Goal: Book appointment/travel/reservation

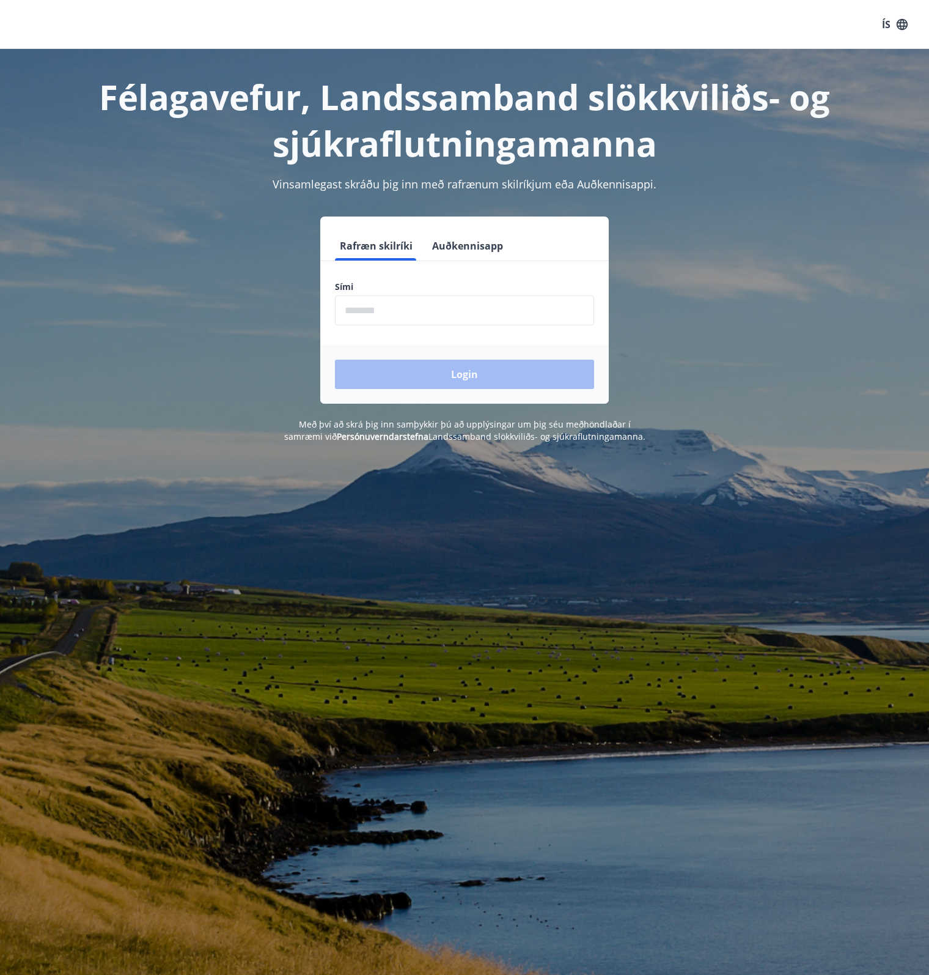
click at [438, 317] on input "phone" at bounding box center [464, 310] width 259 height 30
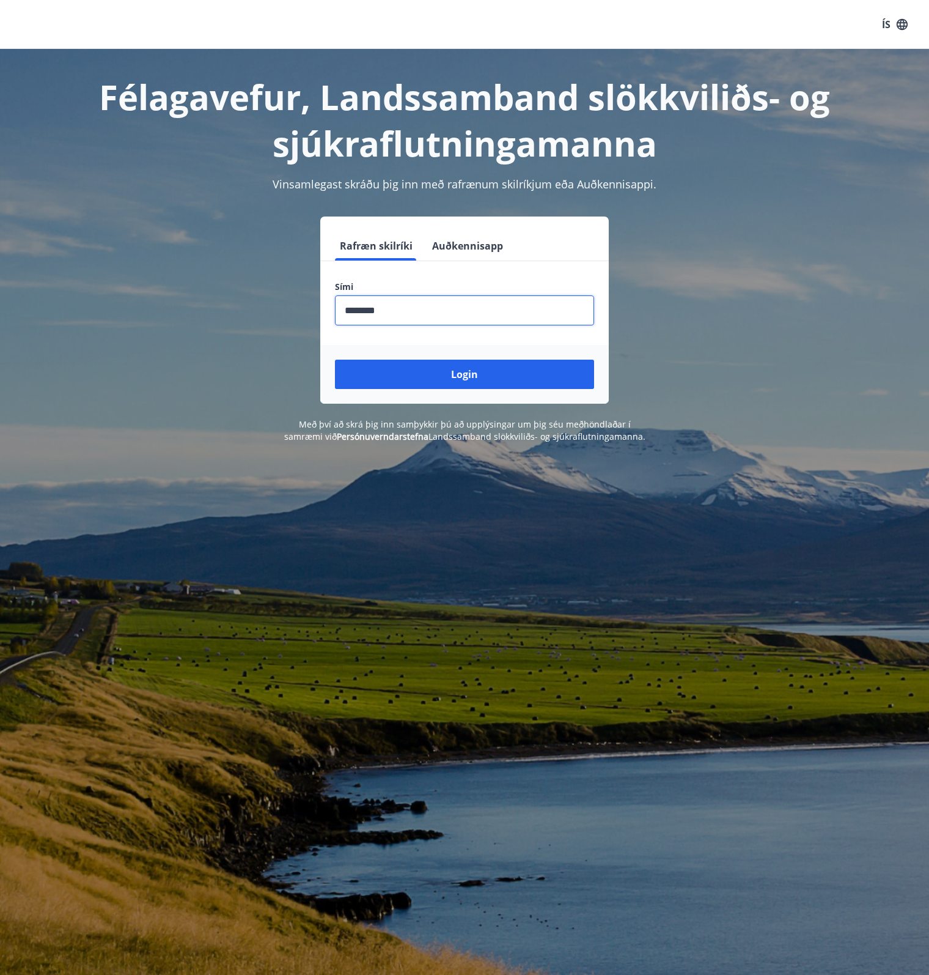
type input "********"
click at [335, 360] on button "Login" at bounding box center [464, 374] width 259 height 29
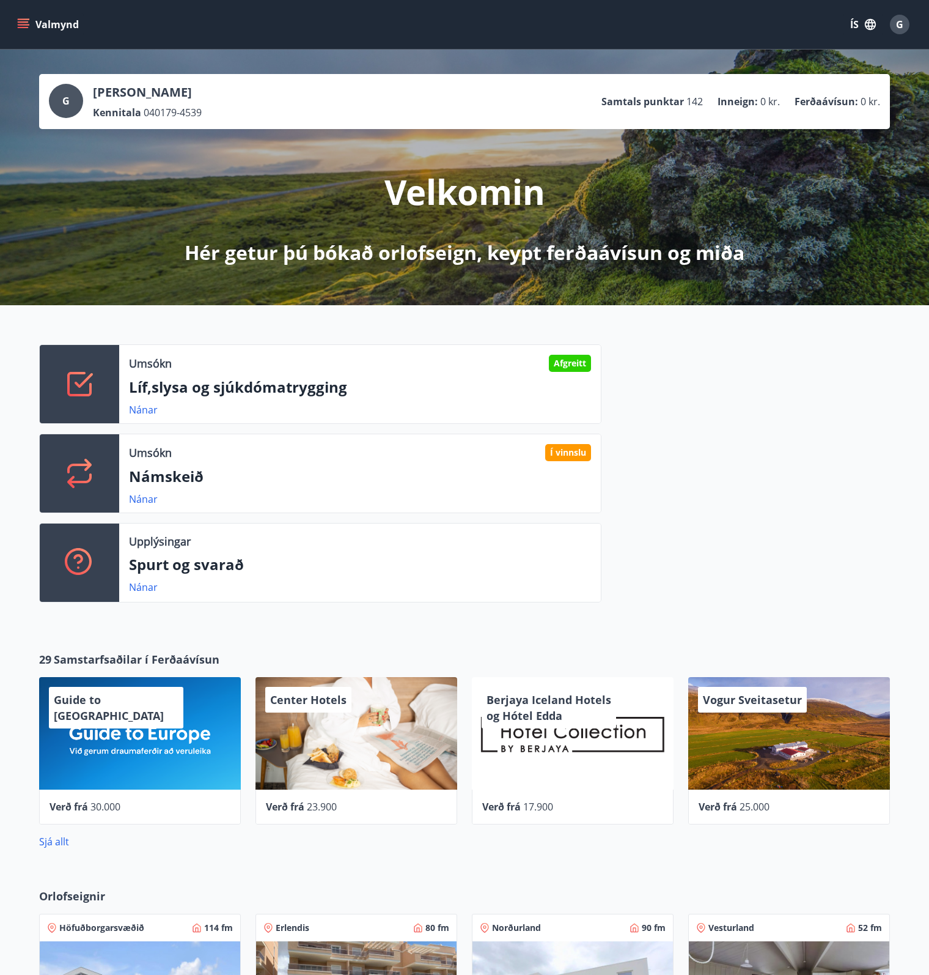
click at [18, 23] on icon "menu" at bounding box center [23, 24] width 12 height 12
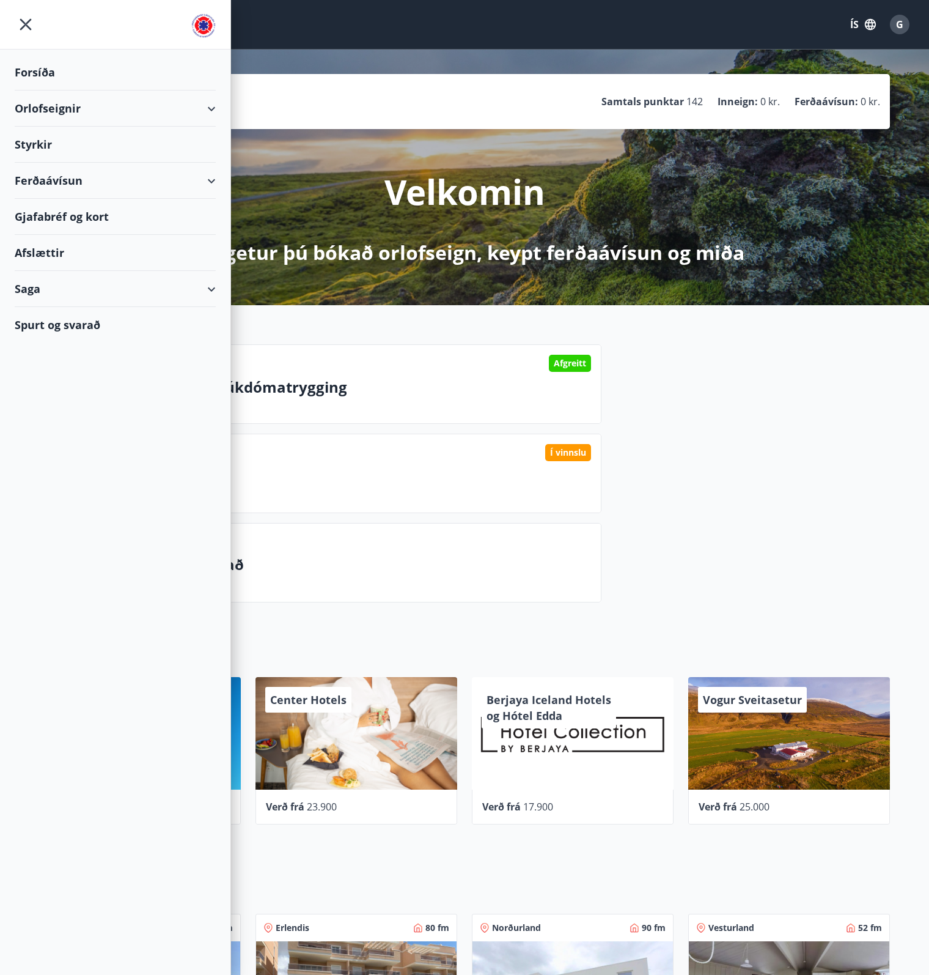
click at [98, 107] on div "Orlofseignir" at bounding box center [115, 109] width 201 height 36
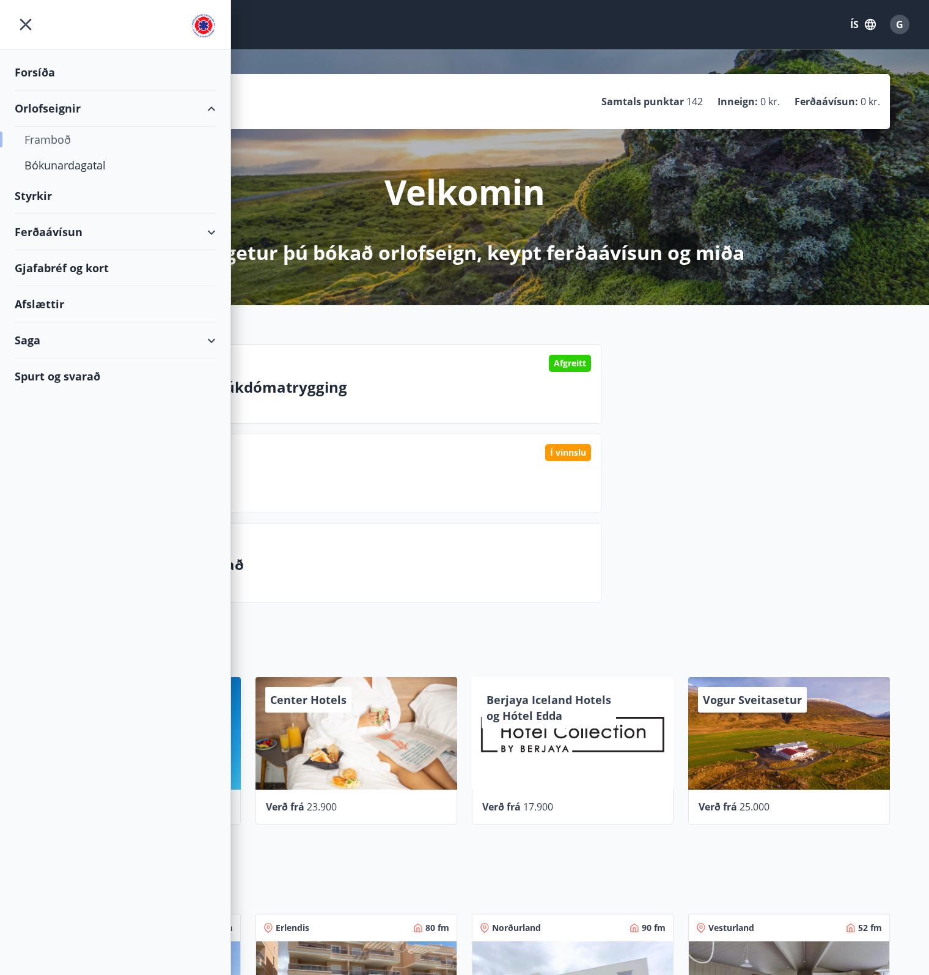
click at [65, 140] on div "Framboð" at bounding box center [115, 140] width 182 height 26
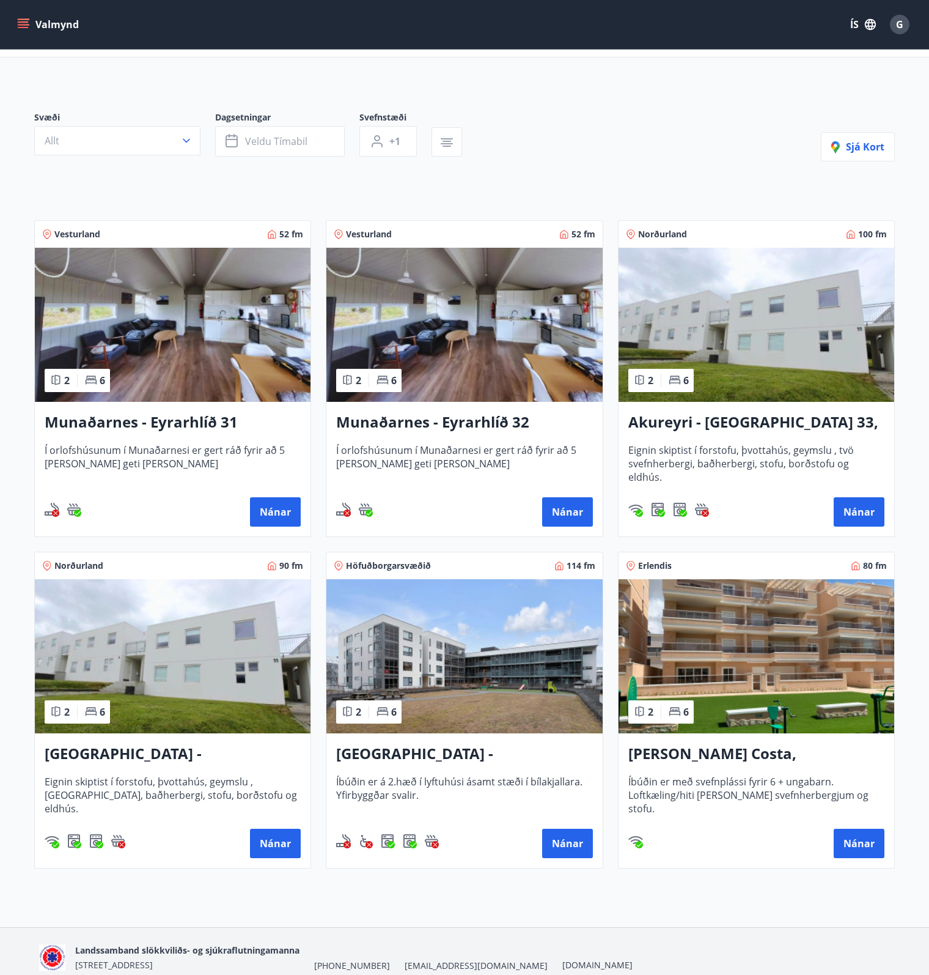
scroll to position [61, 0]
click at [850, 504] on button "Nánar" at bounding box center [859, 511] width 51 height 29
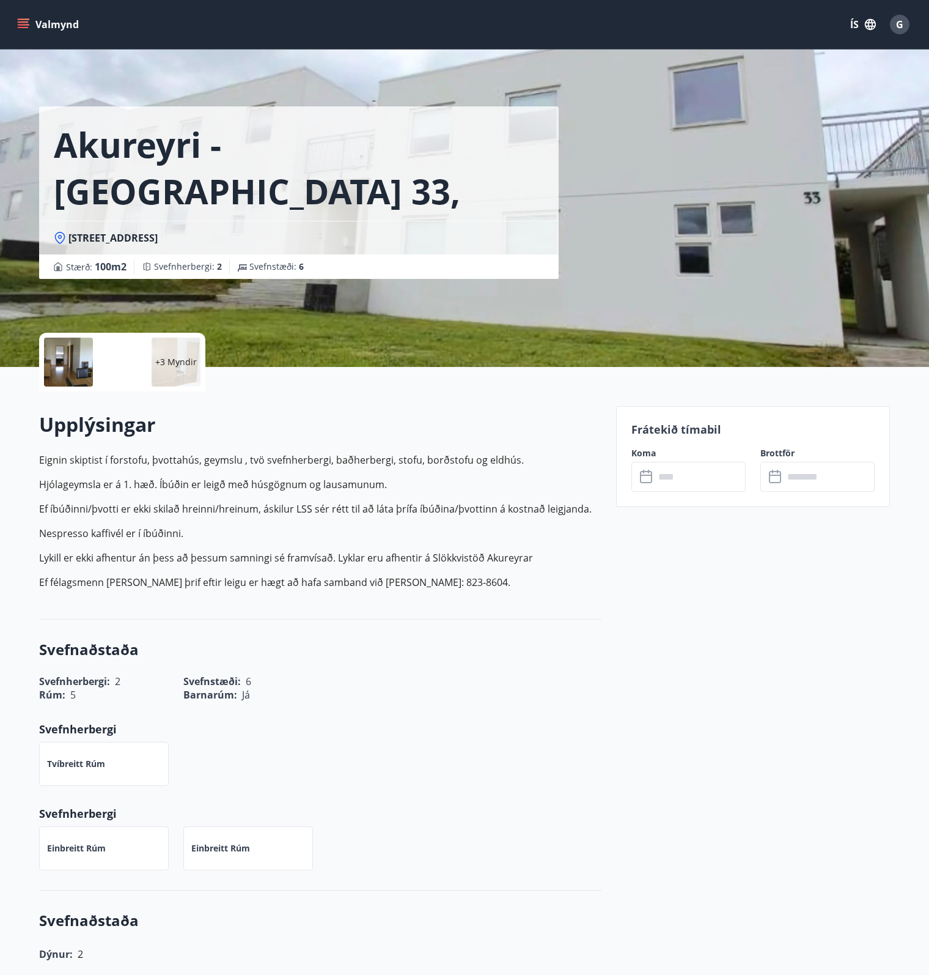
click at [23, 20] on icon "menu" at bounding box center [23, 24] width 12 height 12
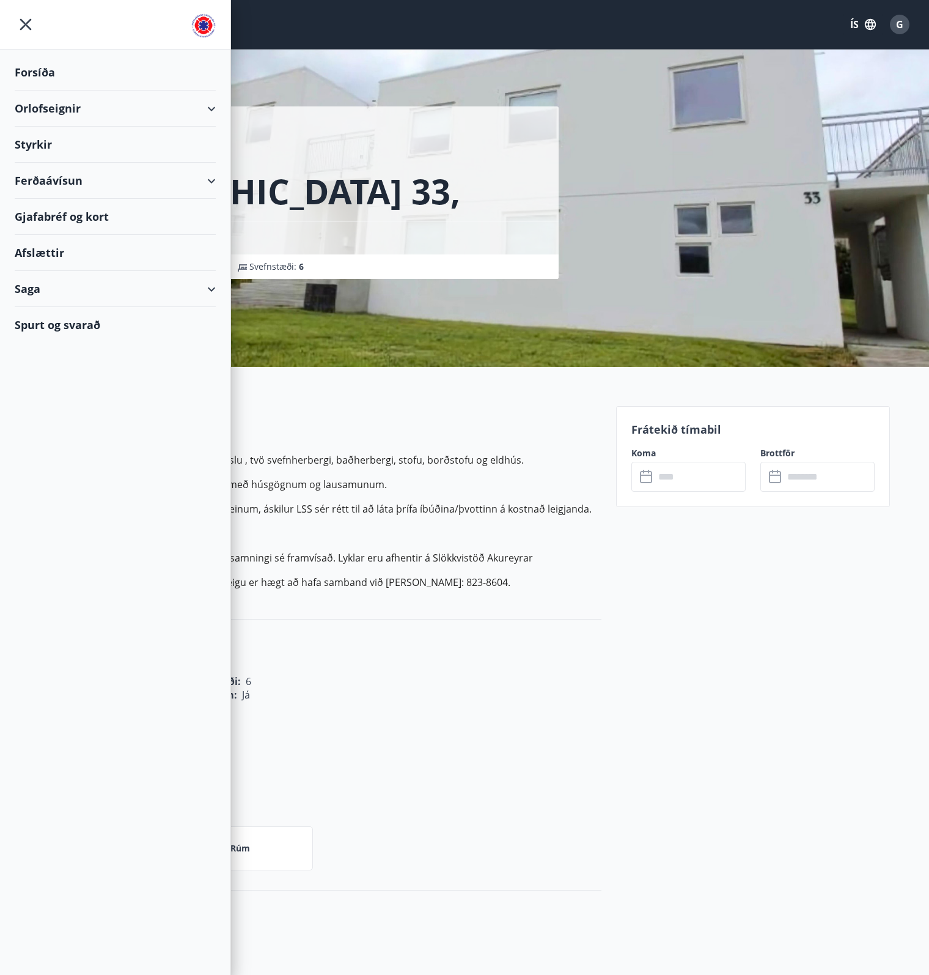
click at [84, 108] on div "Orlofseignir" at bounding box center [115, 109] width 201 height 36
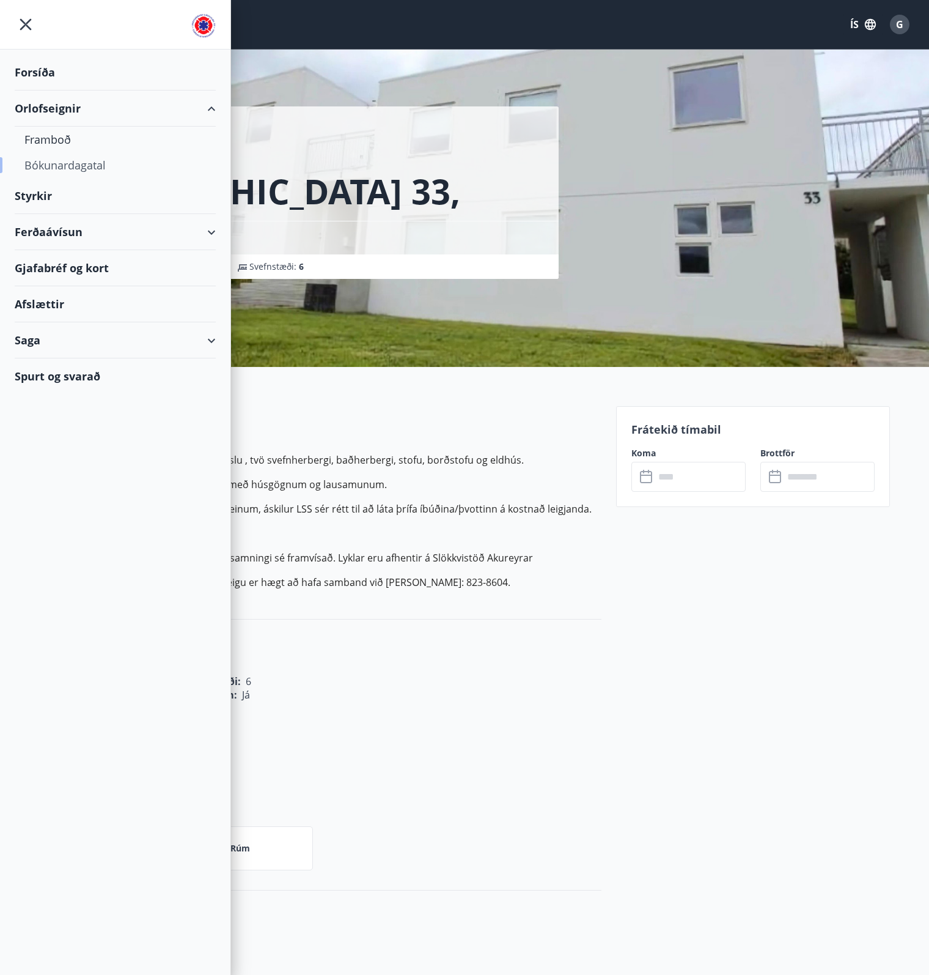
click at [74, 162] on div "Bókunardagatal" at bounding box center [115, 165] width 182 height 26
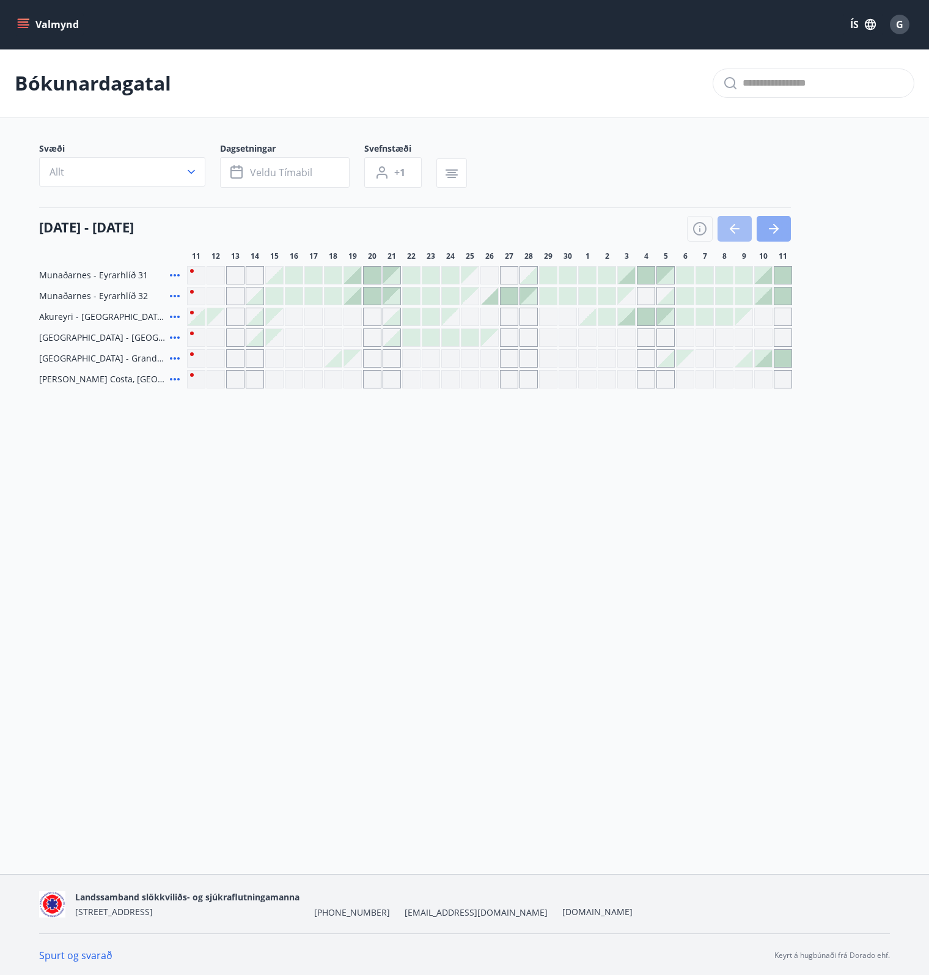
click at [775, 232] on icon "button" at bounding box center [777, 229] width 6 height 10
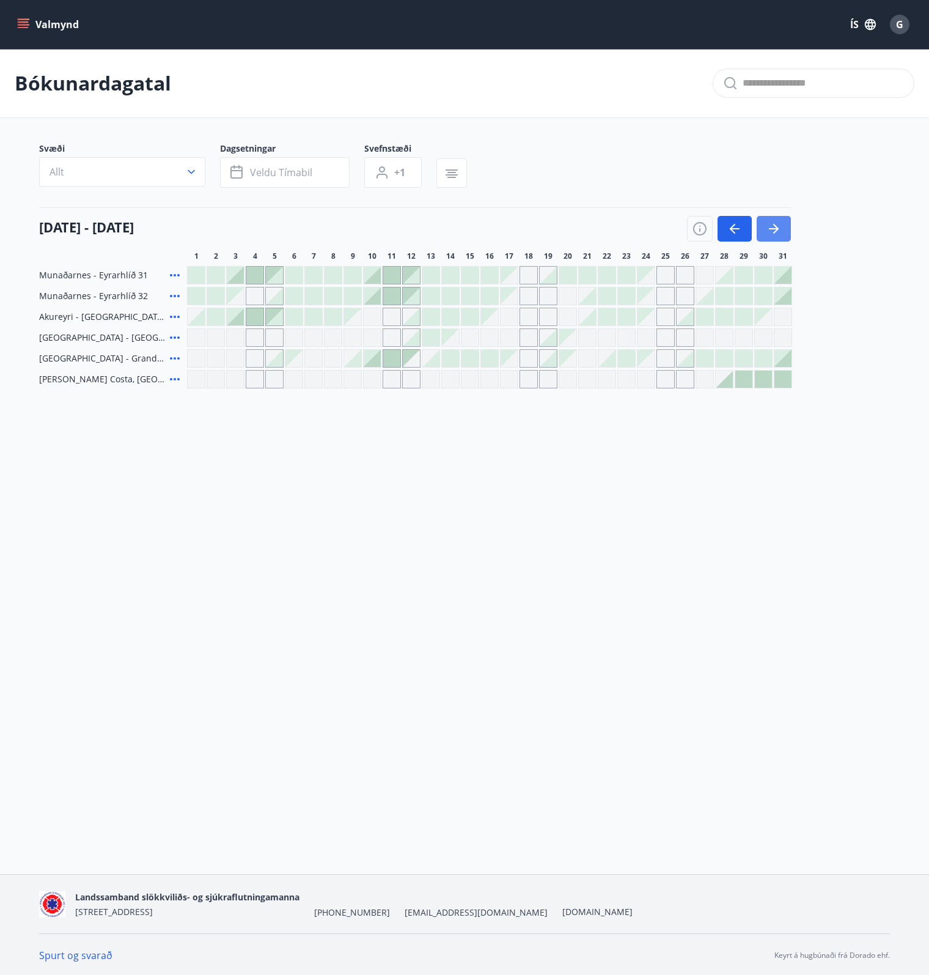
click at [775, 232] on icon "button" at bounding box center [777, 229] width 6 height 10
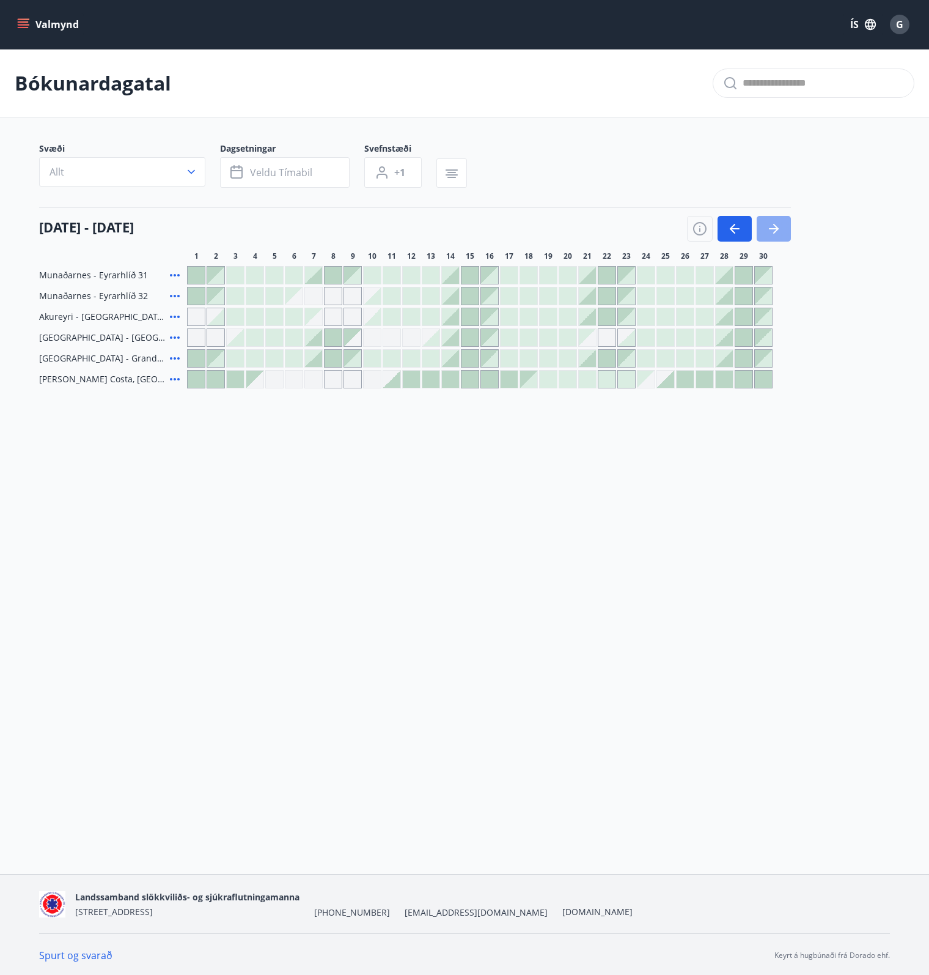
click at [772, 234] on icon "button" at bounding box center [774, 228] width 15 height 15
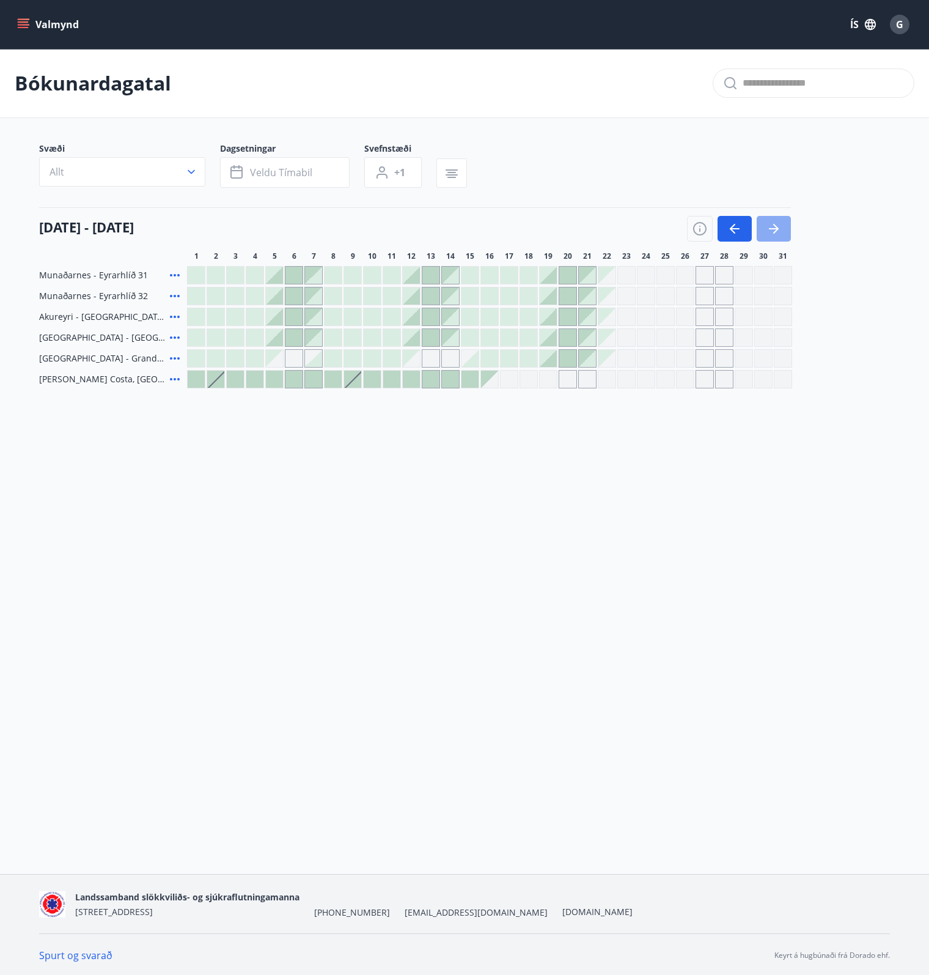
click at [772, 234] on icon "button" at bounding box center [774, 228] width 15 height 15
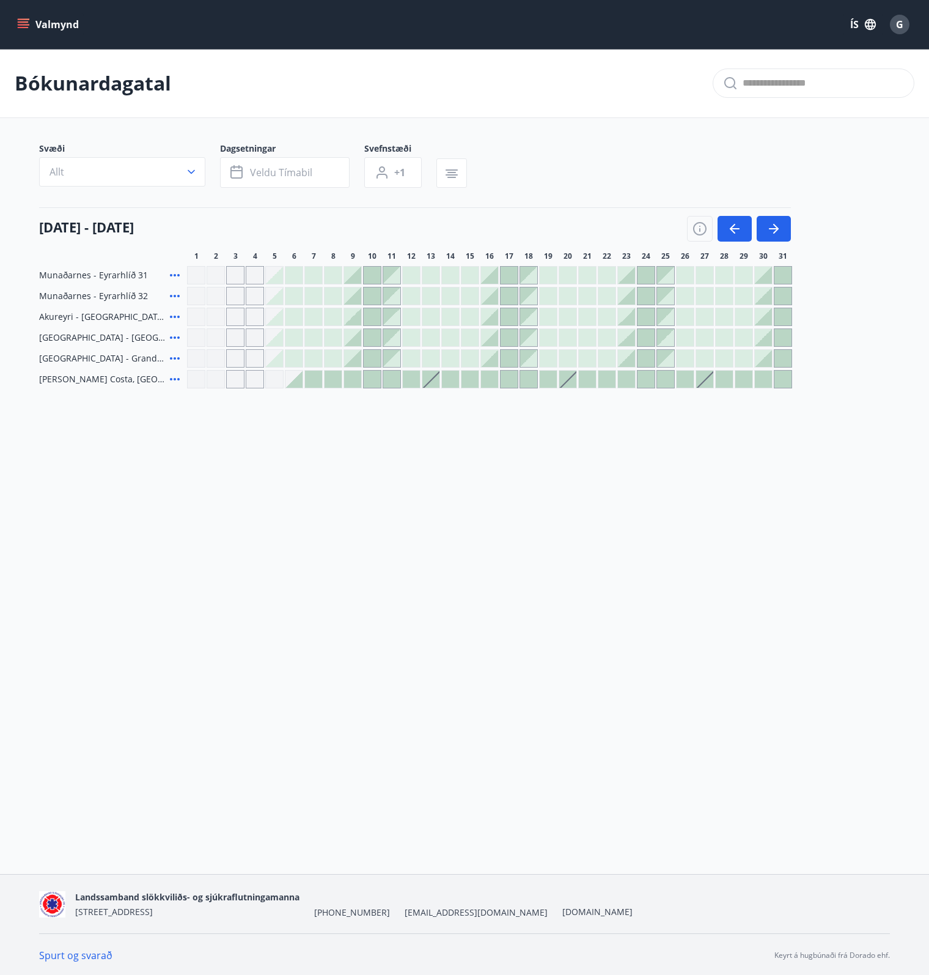
click at [430, 299] on div at bounding box center [431, 295] width 17 height 17
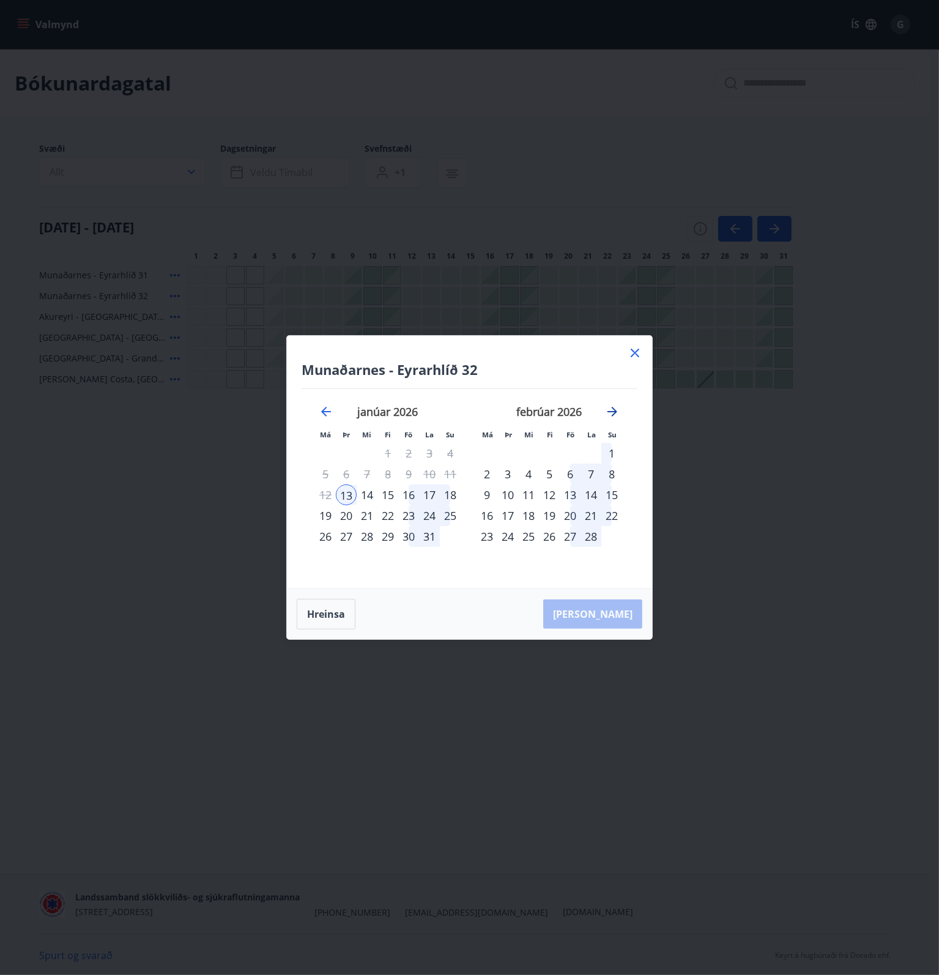
click at [610, 410] on icon "Move forward to switch to the next month." at bounding box center [612, 411] width 15 height 15
click at [591, 471] on div "7" at bounding box center [590, 474] width 21 height 21
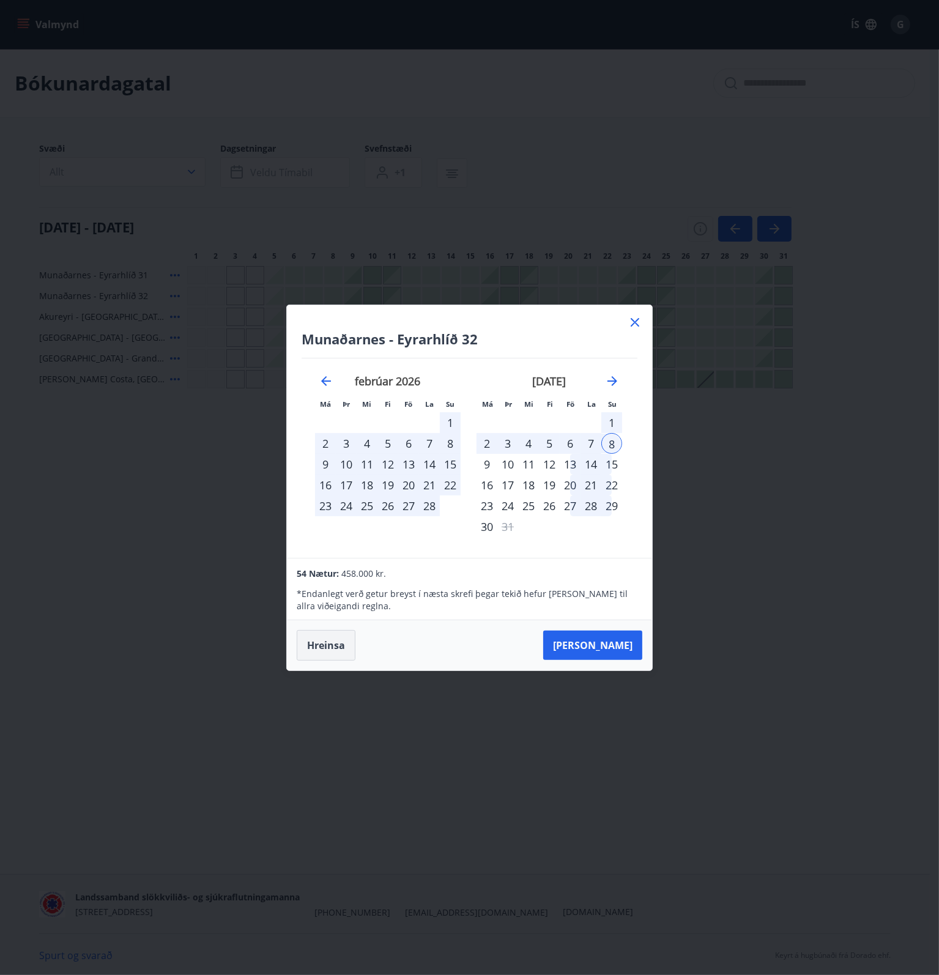
click at [328, 639] on button "Hreinsa" at bounding box center [326, 645] width 59 height 31
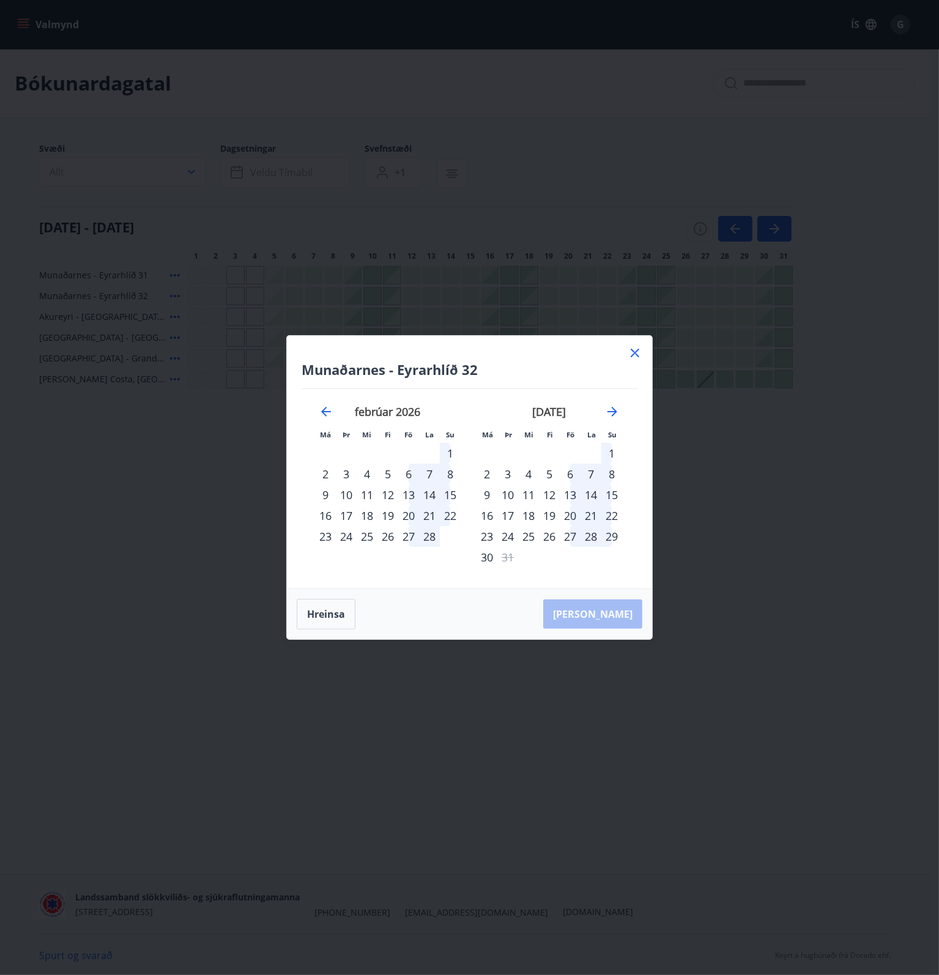
click at [634, 355] on icon at bounding box center [634, 352] width 15 height 15
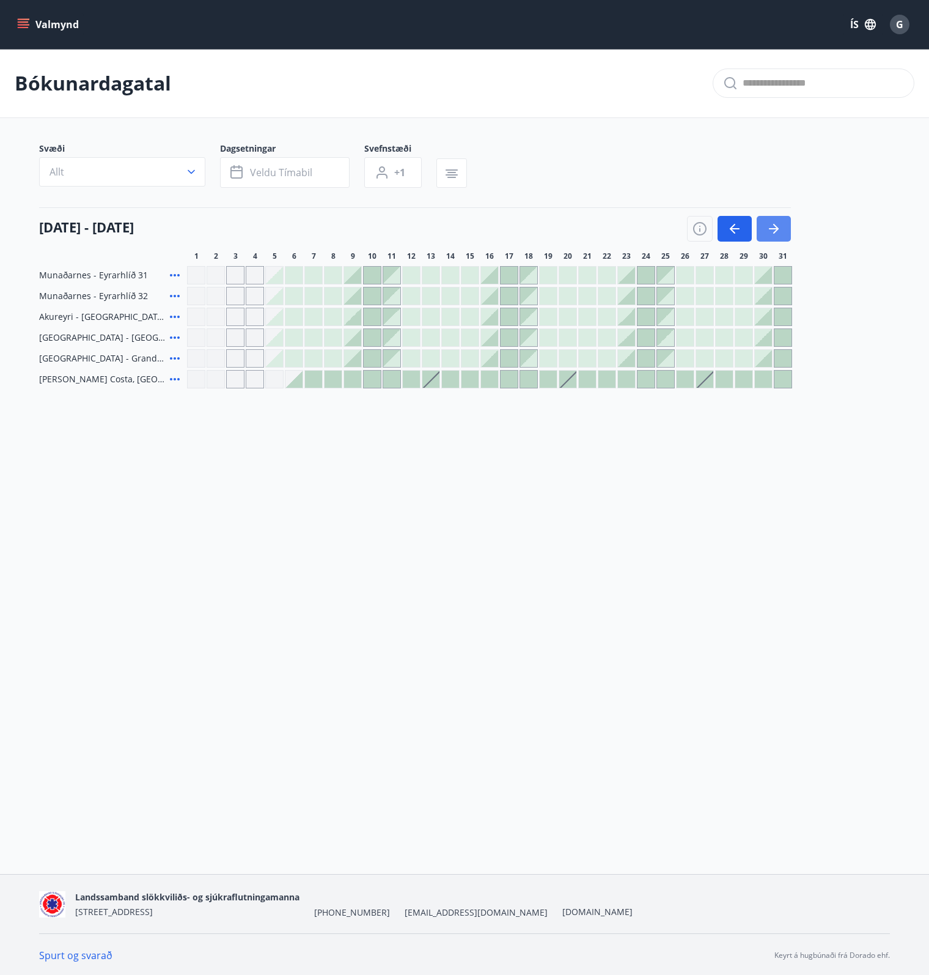
click at [782, 221] on button "button" at bounding box center [774, 229] width 34 height 26
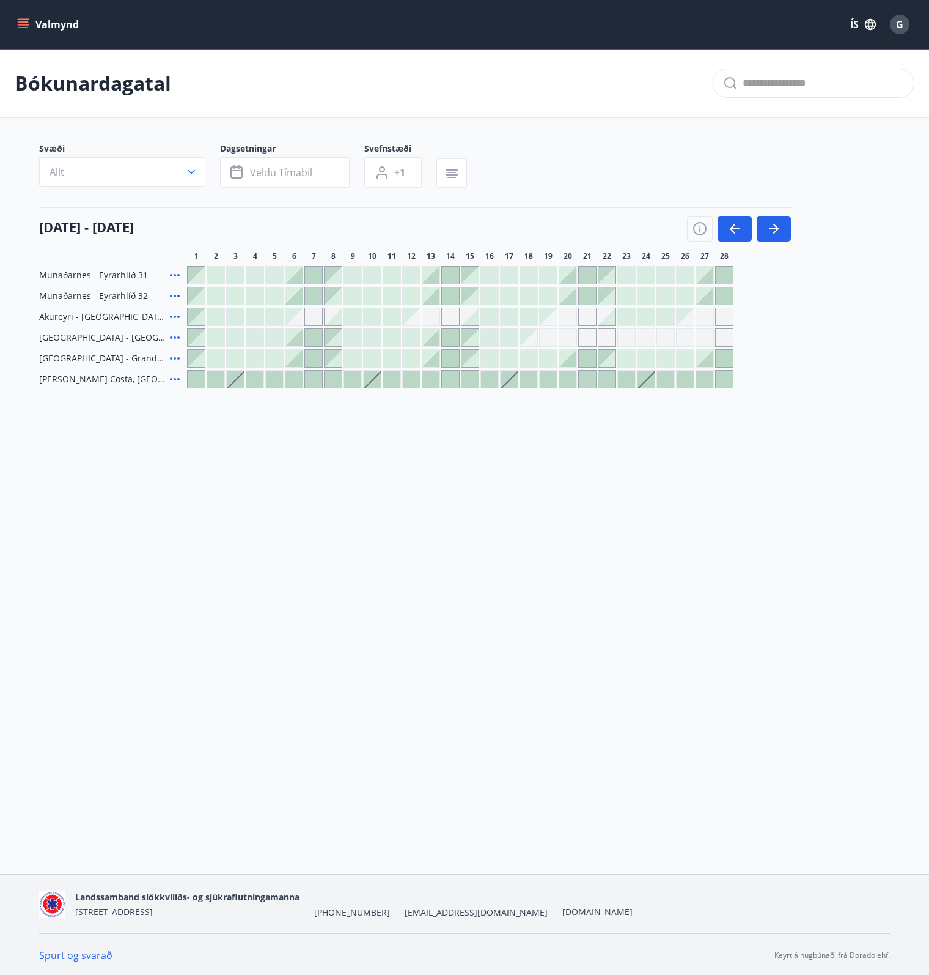
click at [642, 338] on div "Gráir dagar eru ekki bókanlegir" at bounding box center [646, 337] width 18 height 18
click at [772, 226] on icon "button" at bounding box center [774, 228] width 15 height 15
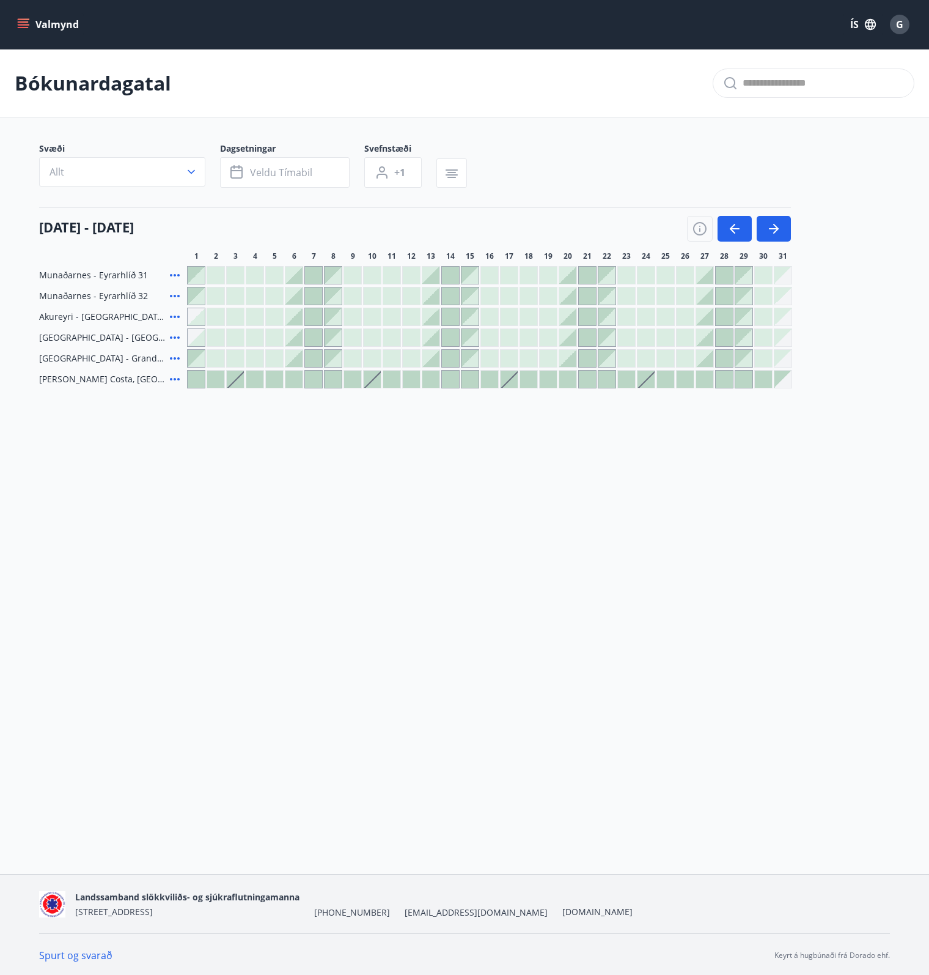
click at [682, 312] on div at bounding box center [685, 316] width 17 height 17
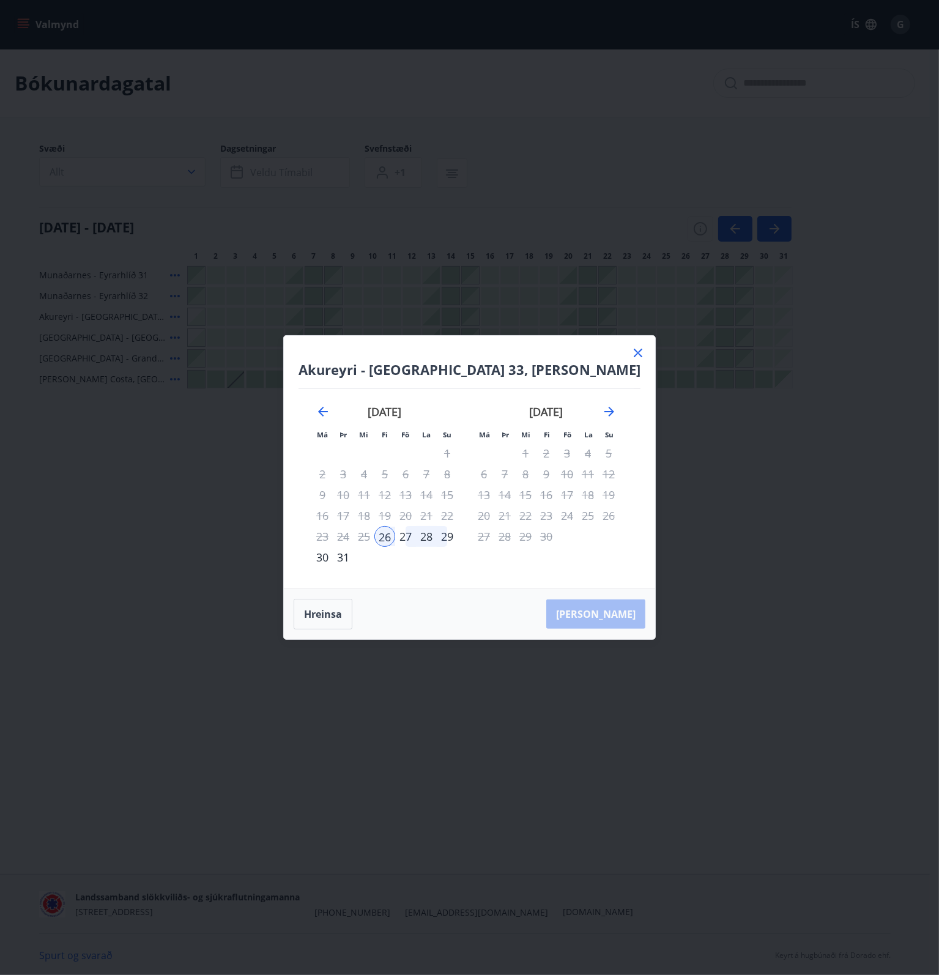
click at [451, 539] on div "29" at bounding box center [447, 536] width 21 height 21
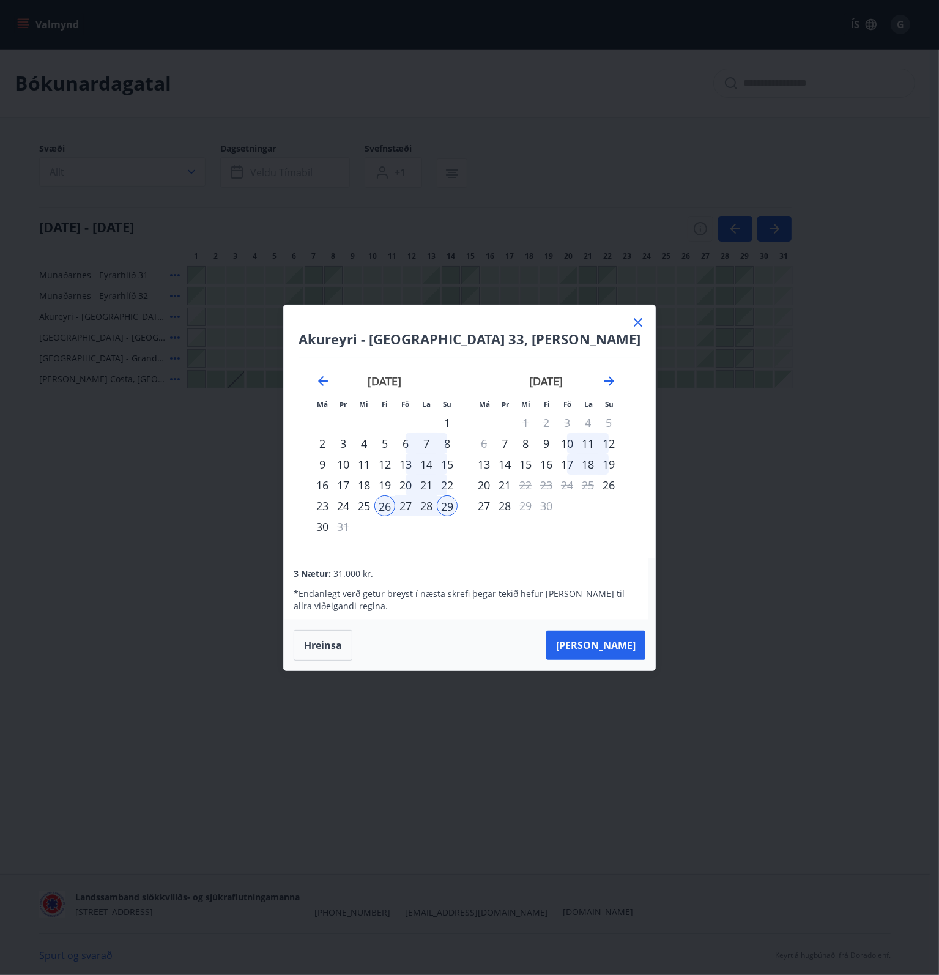
click at [630, 324] on icon at bounding box center [637, 322] width 15 height 15
